Goal: Task Accomplishment & Management: Manage account settings

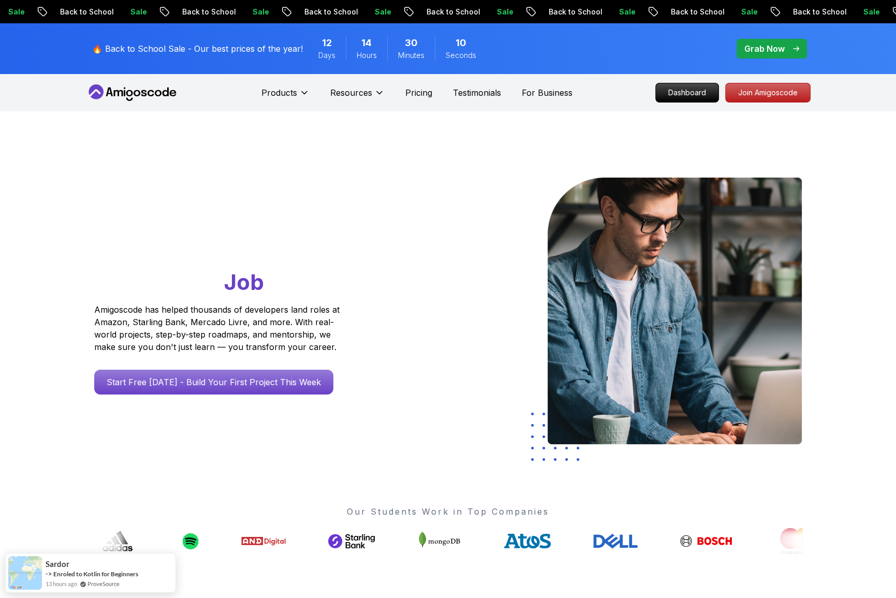
click at [774, 39] on span "pre-order" at bounding box center [772, 49] width 70 height 20
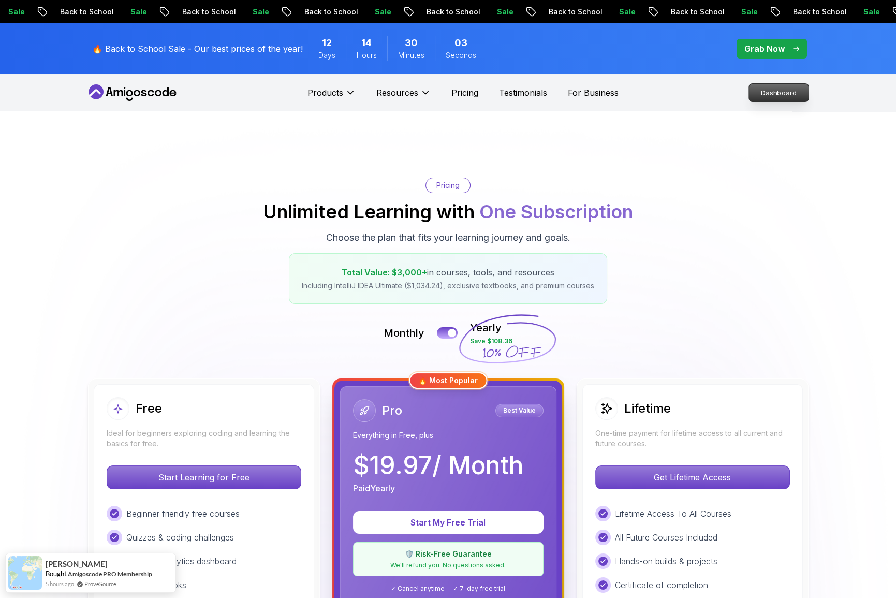
click at [769, 84] on p "Dashboard" at bounding box center [779, 93] width 60 height 18
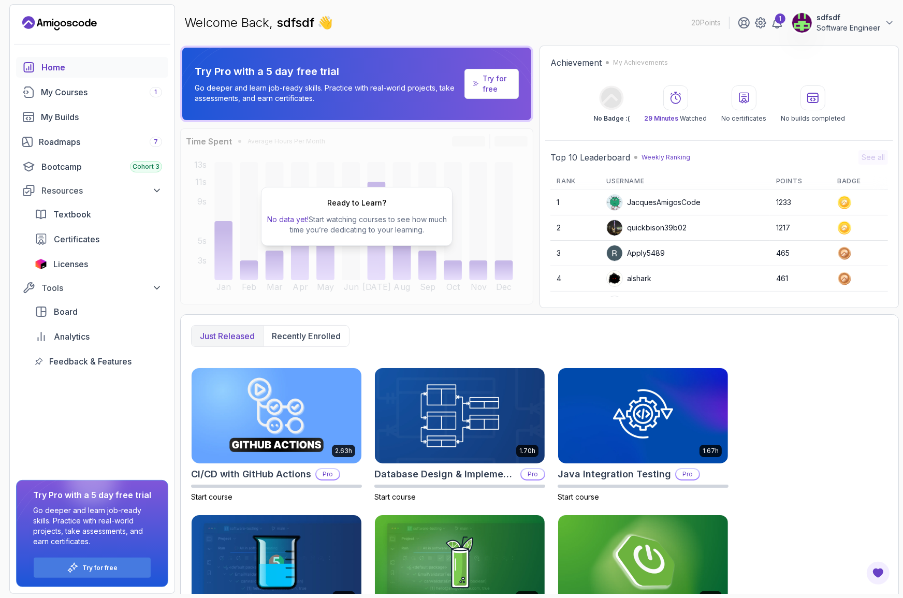
click at [846, 19] on p "sdfsdf" at bounding box center [848, 17] width 64 height 10
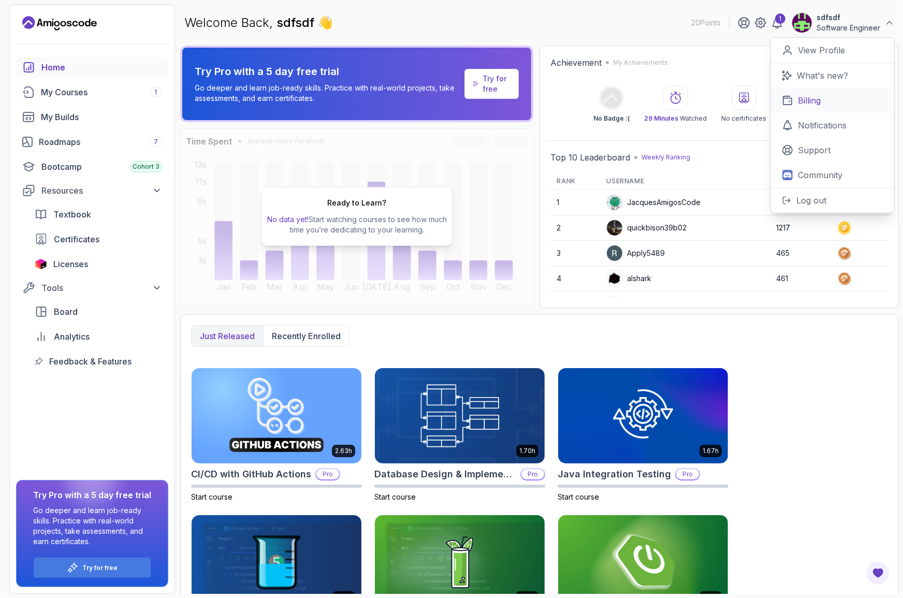
click at [821, 94] on p "Billing" at bounding box center [809, 100] width 23 height 12
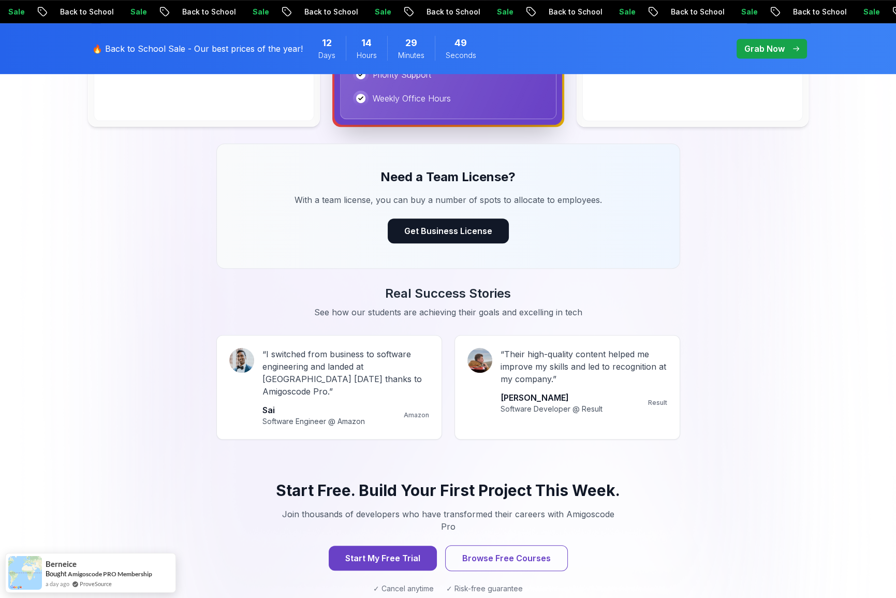
scroll to position [841, 0]
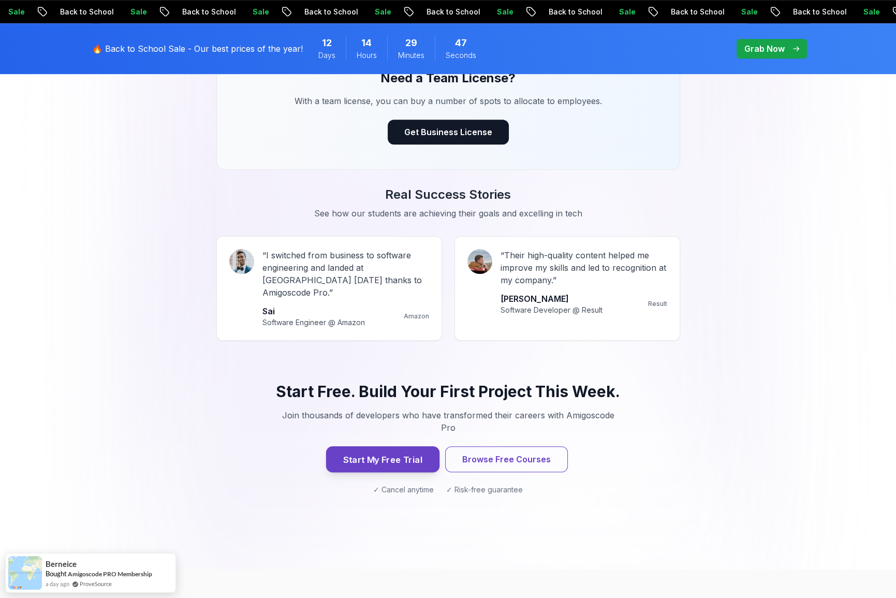
click at [380, 446] on button "Start My Free Trial" at bounding box center [382, 459] width 113 height 26
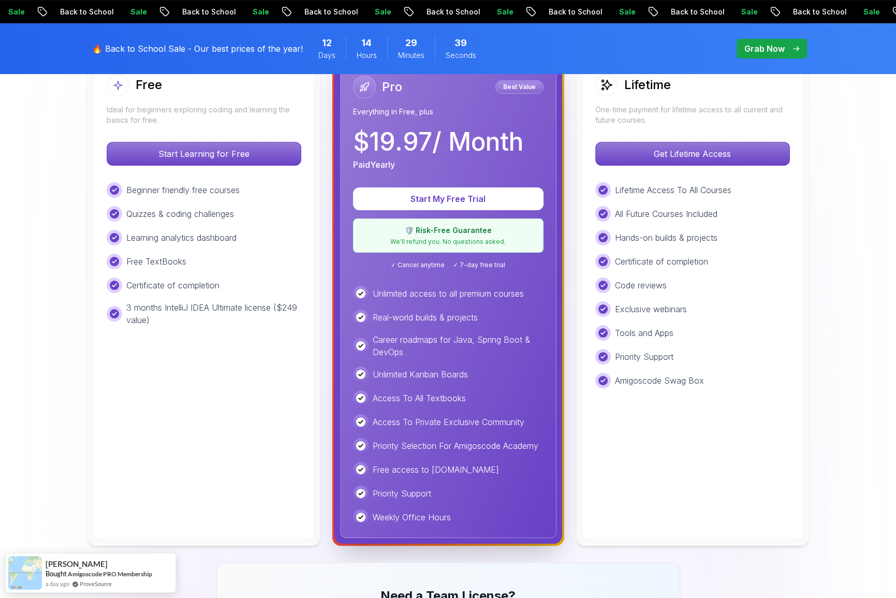
scroll to position [32, 0]
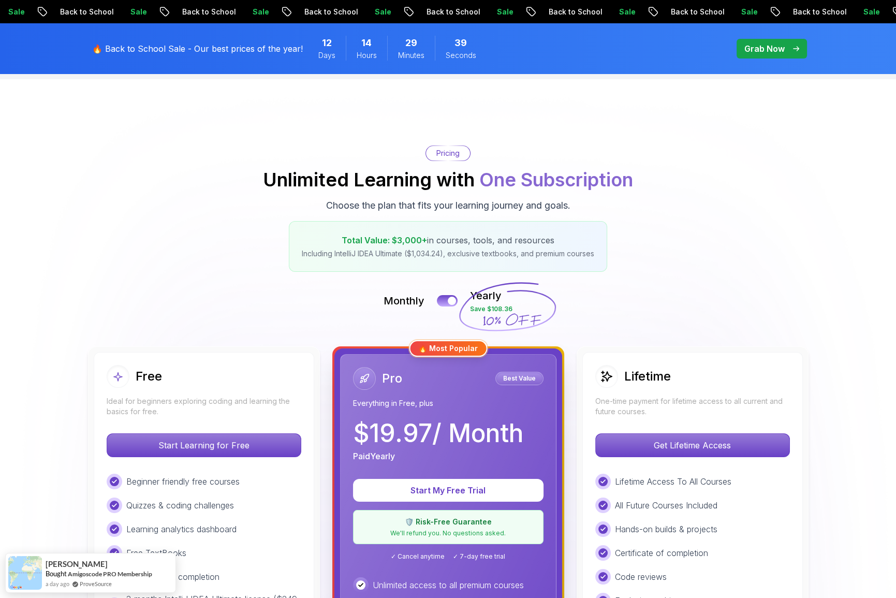
click at [774, 45] on p "Grab Now" at bounding box center [764, 48] width 40 height 12
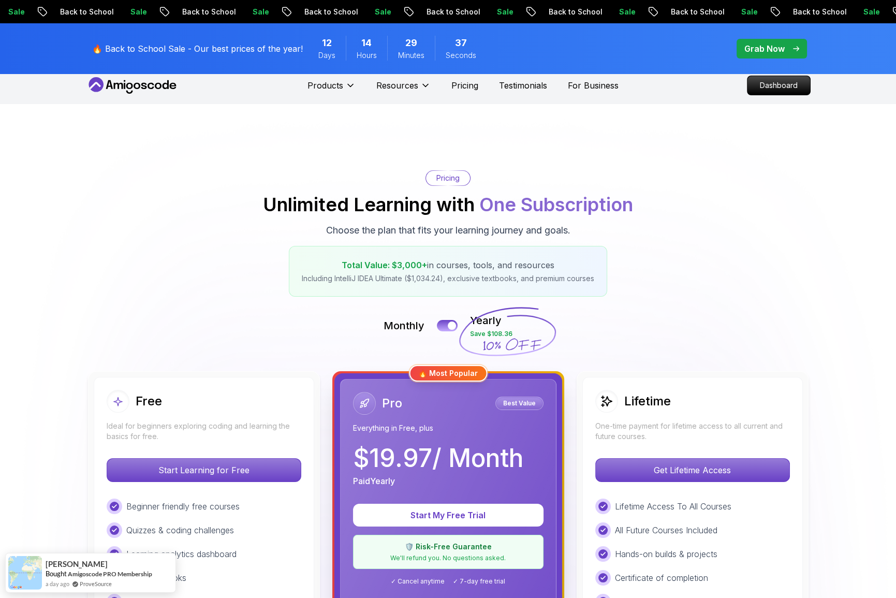
scroll to position [0, 0]
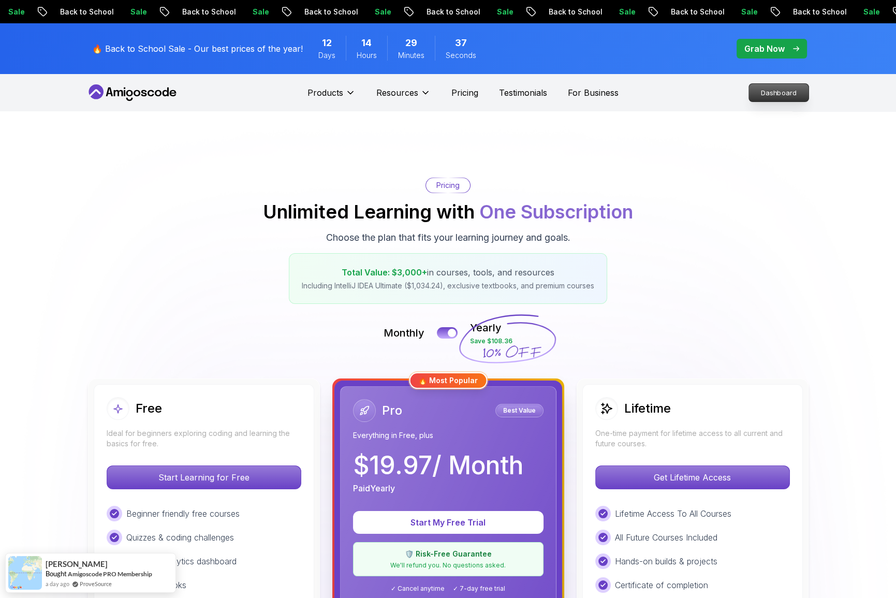
click at [781, 84] on p "Dashboard" at bounding box center [779, 93] width 60 height 18
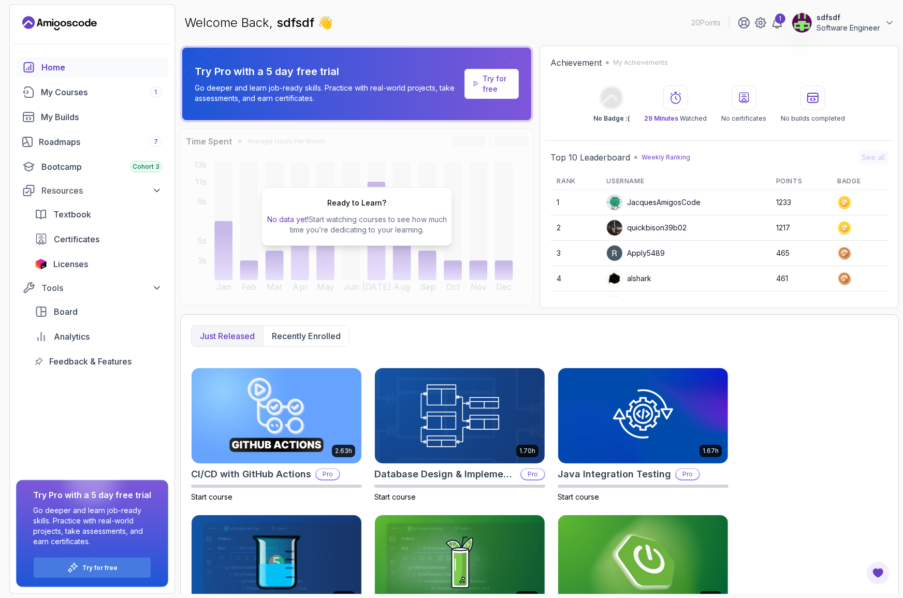
click at [854, 28] on p "Software Engineer" at bounding box center [848, 28] width 64 height 10
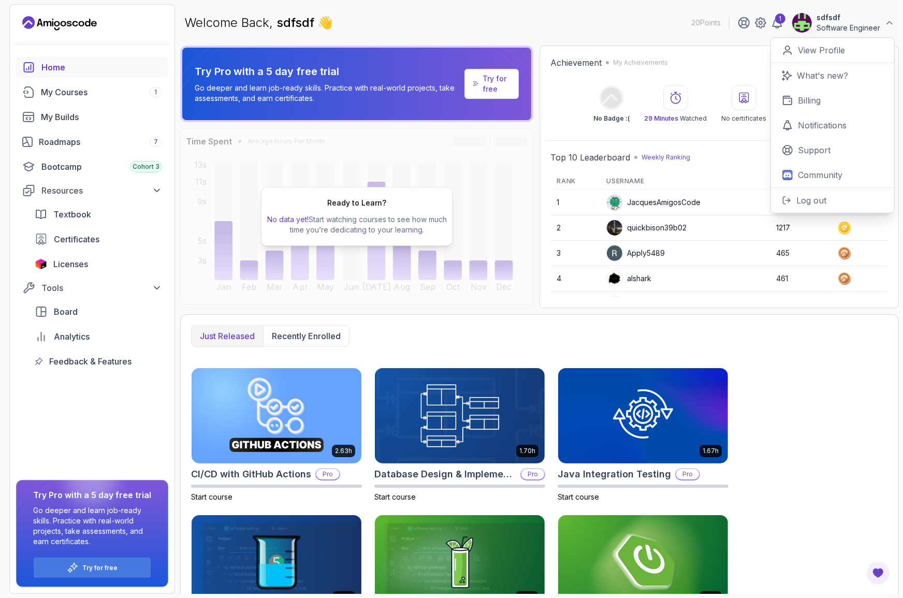
click at [854, 23] on p "Software Engineer" at bounding box center [848, 28] width 64 height 10
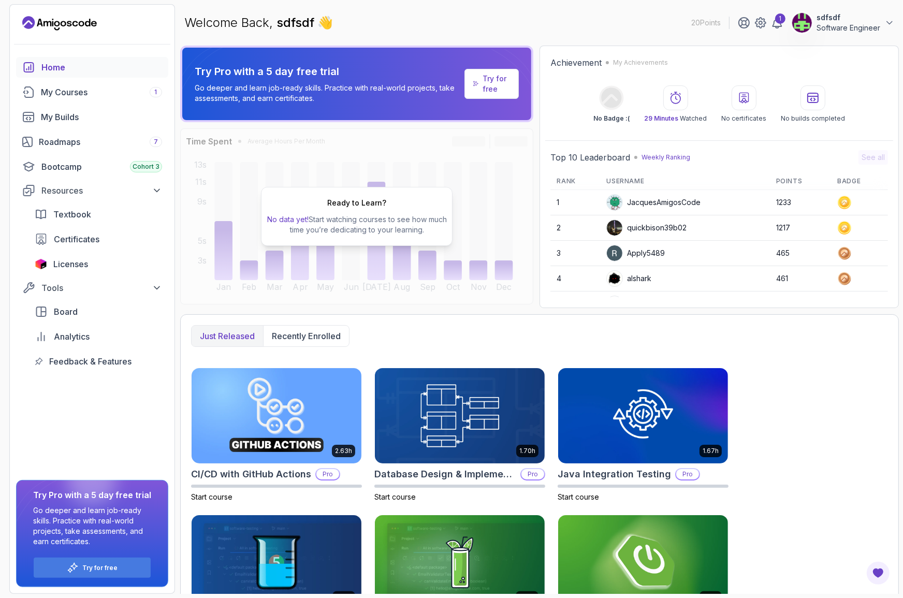
click at [854, 23] on p "Software Engineer" at bounding box center [848, 28] width 64 height 10
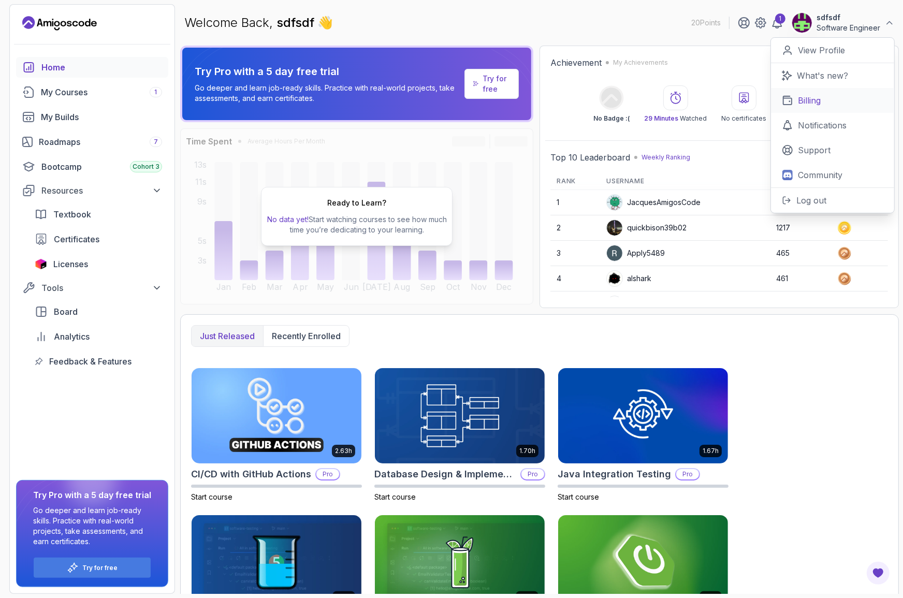
click at [834, 91] on link "Billing" at bounding box center [832, 100] width 123 height 25
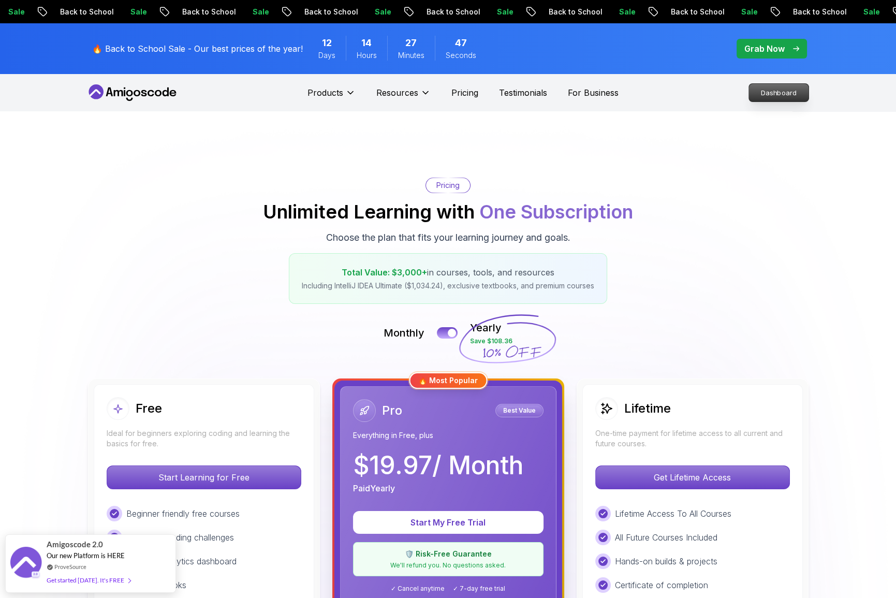
click at [781, 92] on p "Dashboard" at bounding box center [779, 93] width 60 height 18
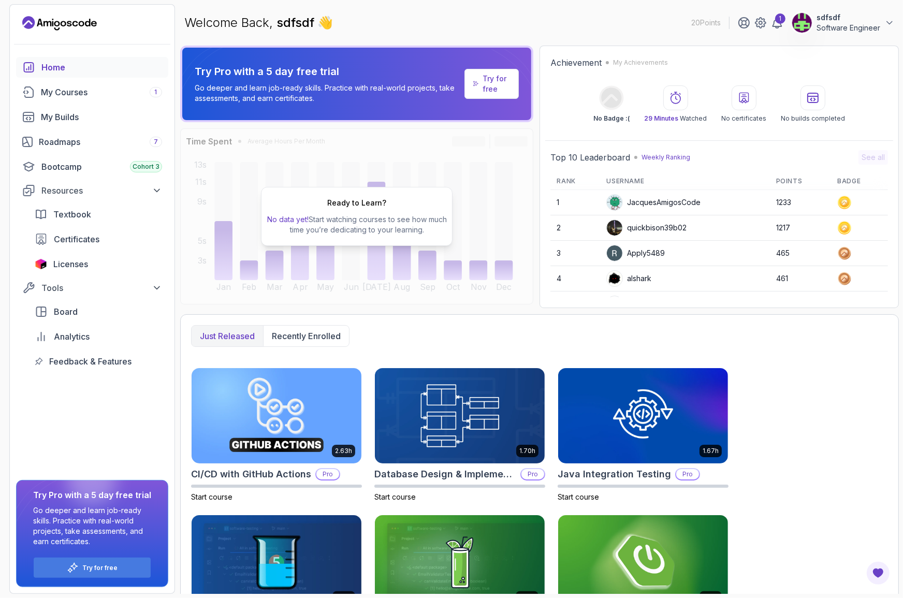
click at [851, 28] on p "Software Engineer" at bounding box center [848, 28] width 64 height 10
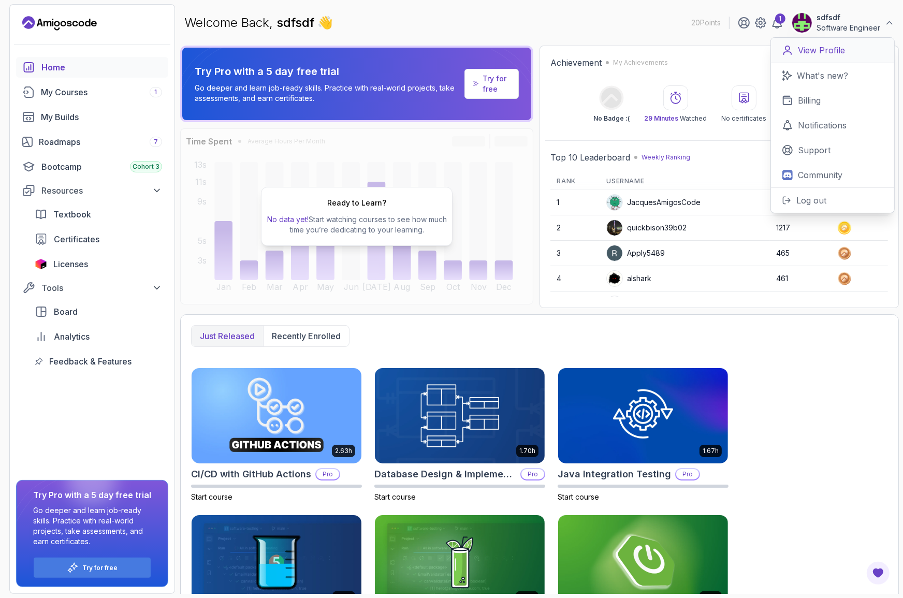
click at [835, 46] on p "View Profile" at bounding box center [821, 50] width 47 height 12
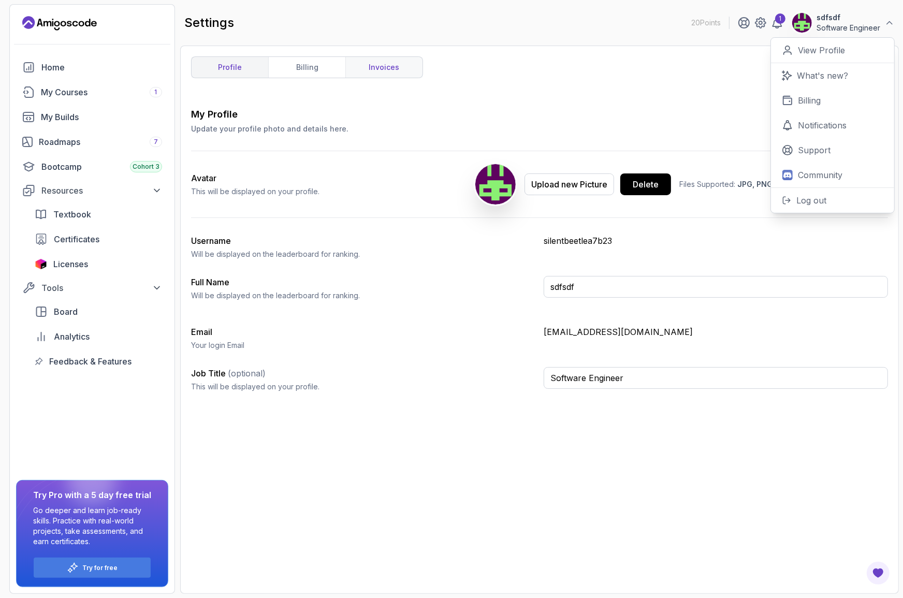
click at [345, 57] on link "invoices" at bounding box center [383, 67] width 77 height 21
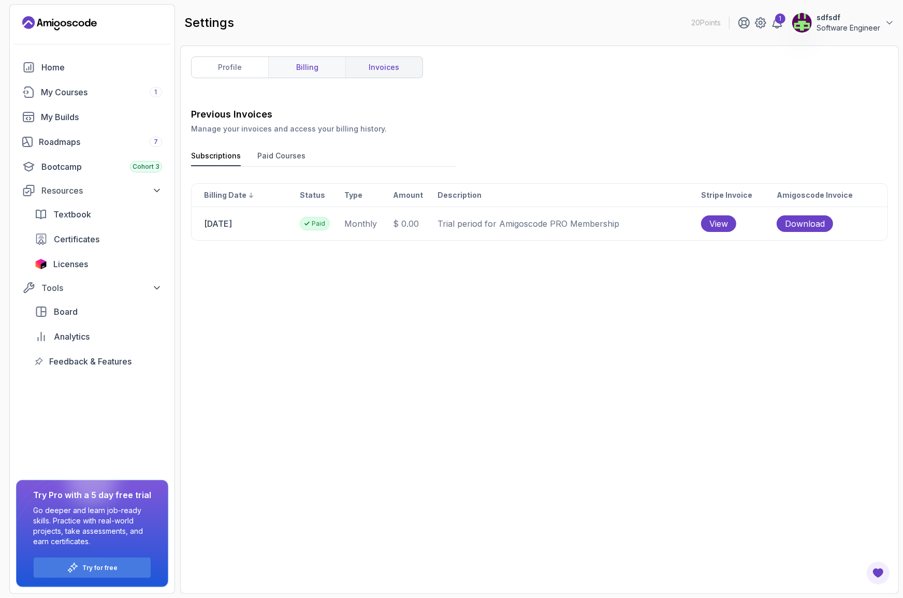
click at [287, 59] on link "billing" at bounding box center [306, 67] width 77 height 21
